Goal: Task Accomplishment & Management: Manage account settings

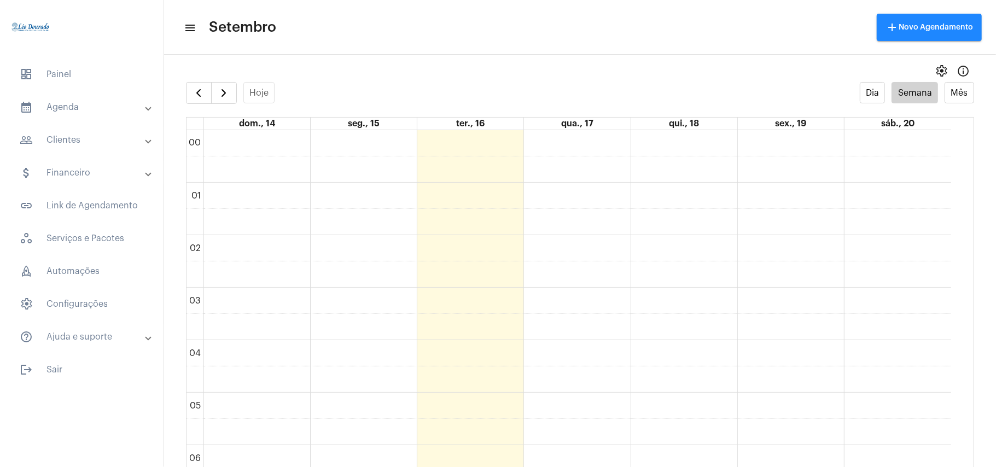
scroll to position [316, 0]
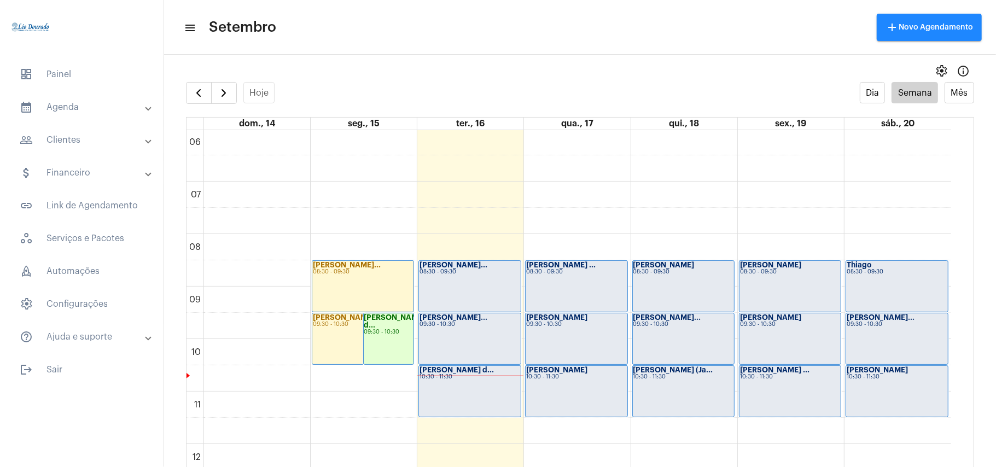
click at [395, 43] on mat-toolbar-row "menu Setembro add Novo Agendamento" at bounding box center [580, 27] width 832 height 35
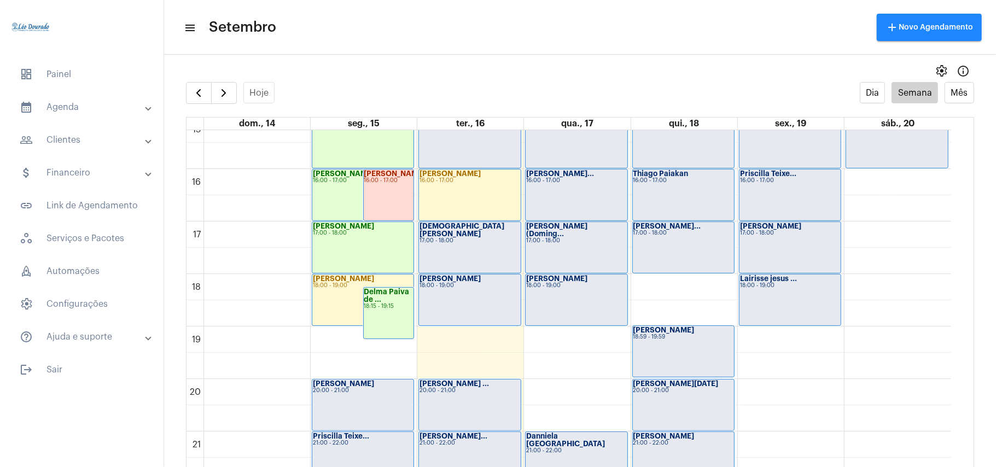
scroll to position [902, 0]
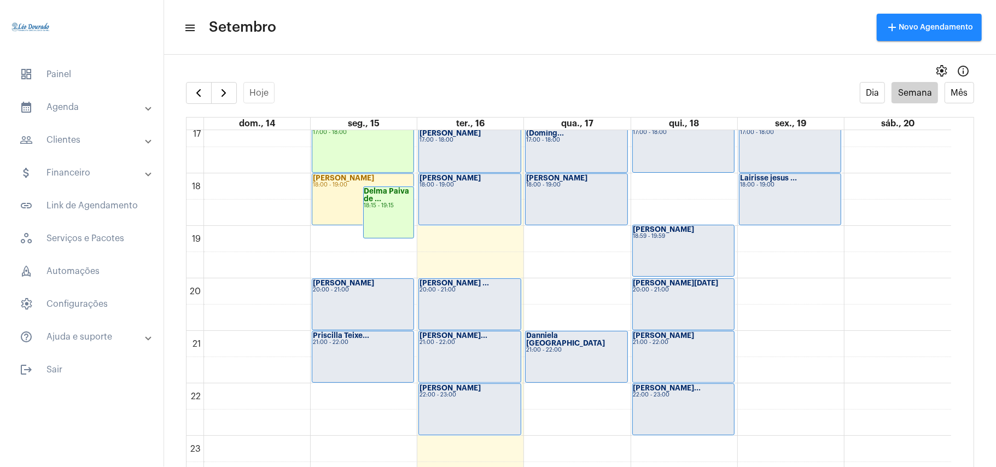
click at [343, 290] on div "20:00 - 21:00" at bounding box center [363, 290] width 100 height 6
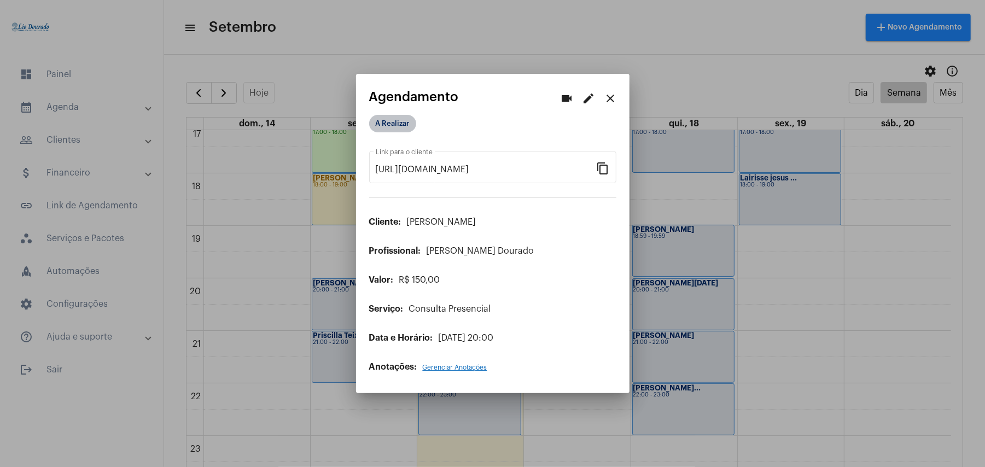
click at [390, 124] on mat-chip "A Realizar" at bounding box center [392, 124] width 47 height 18
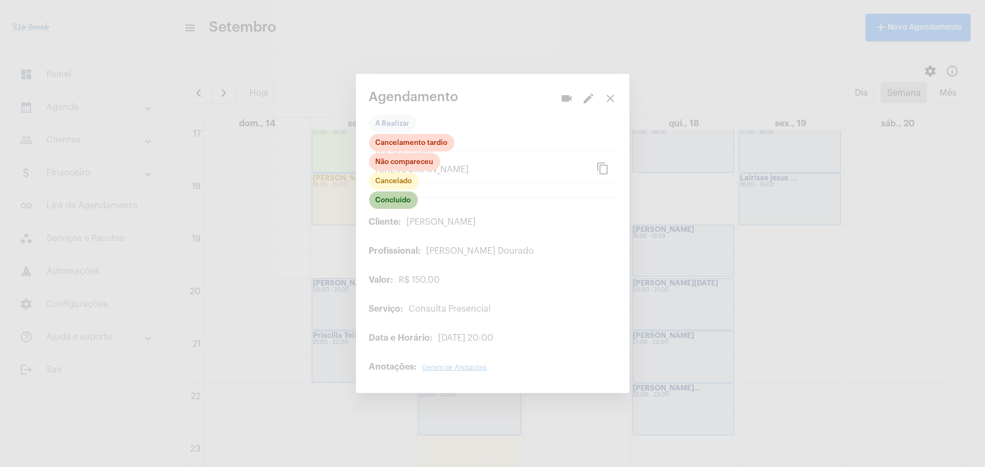
click at [399, 202] on mat-chip "Concluído" at bounding box center [393, 200] width 49 height 18
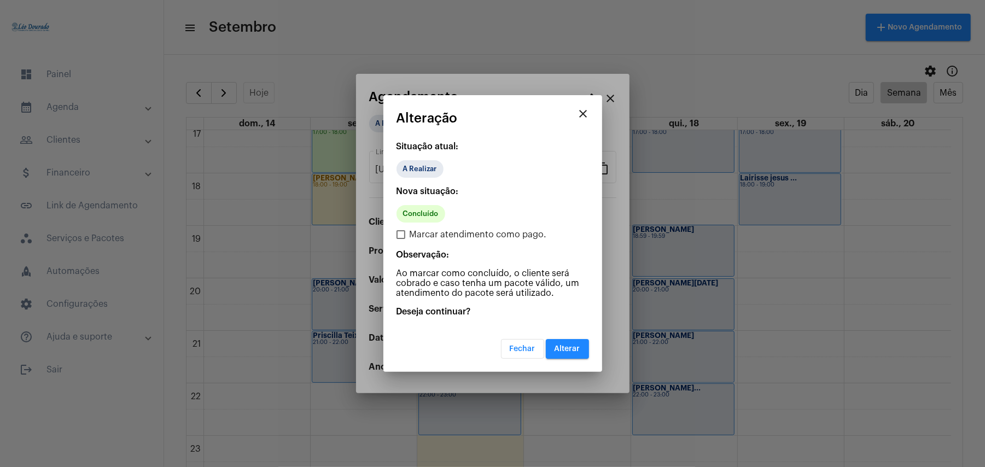
click at [441, 231] on span "Marcar atendimento como pago." at bounding box center [478, 234] width 137 height 13
click at [401, 239] on input "Marcar atendimento como pago." at bounding box center [400, 239] width 1 height 1
checkbox input "true"
click at [567, 348] on span "Alterar" at bounding box center [568, 349] width 26 height 8
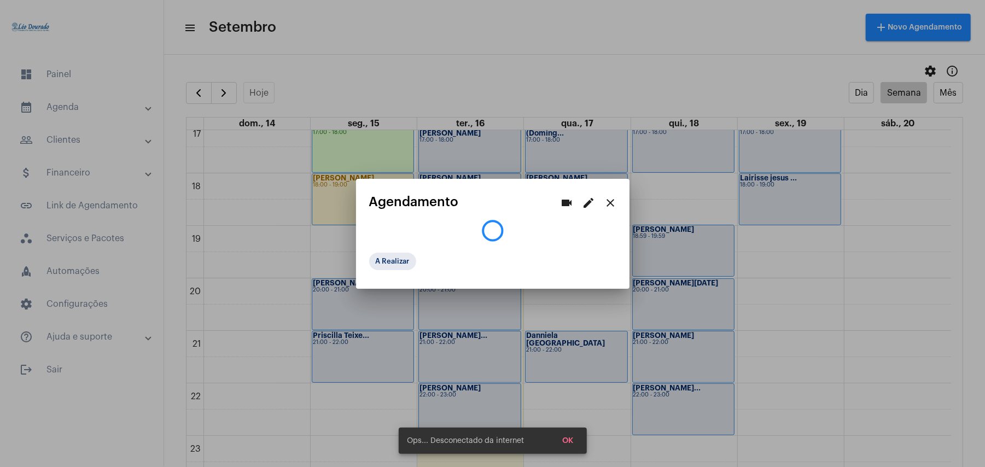
click at [571, 443] on span "OK" at bounding box center [568, 441] width 11 height 8
